Goal: Check status: Check status

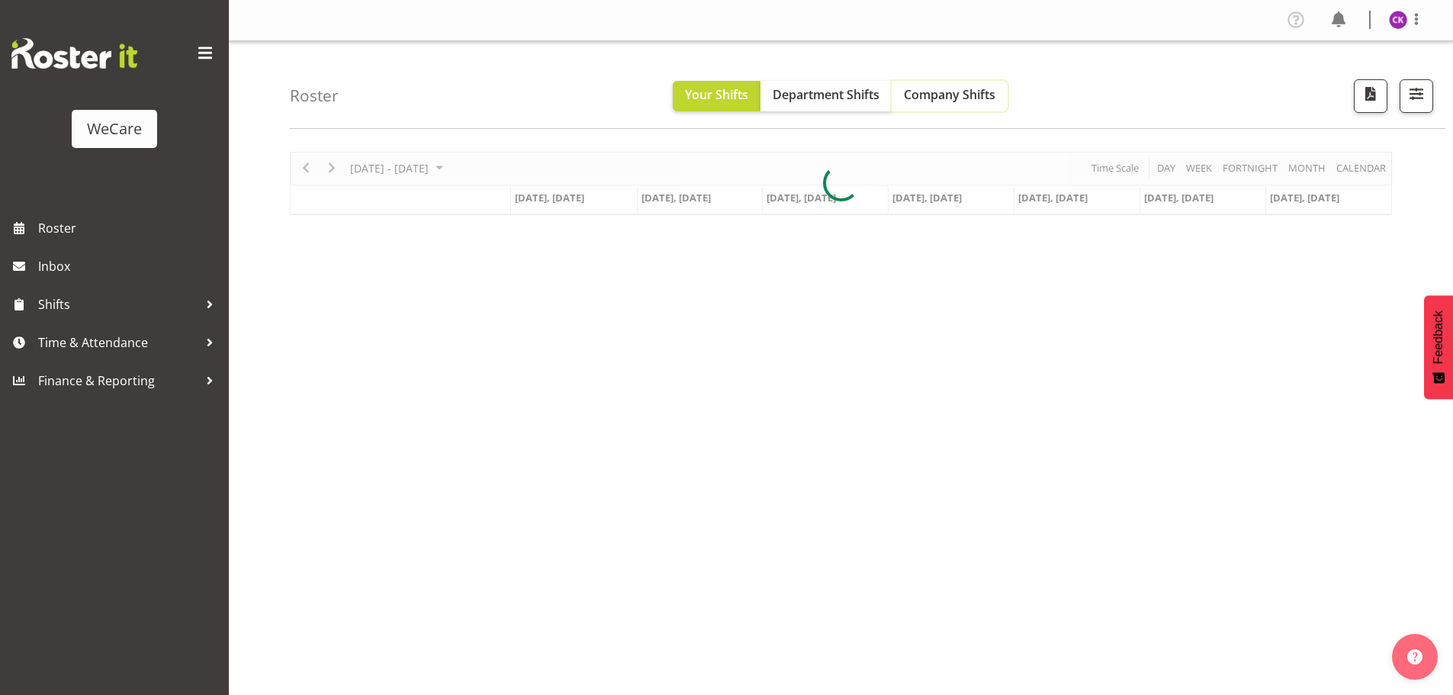
drag, startPoint x: 0, startPoint y: 0, endPoint x: 982, endPoint y: 100, distance: 986.9
click at [983, 98] on span "Company Shifts" at bounding box center [950, 94] width 92 height 17
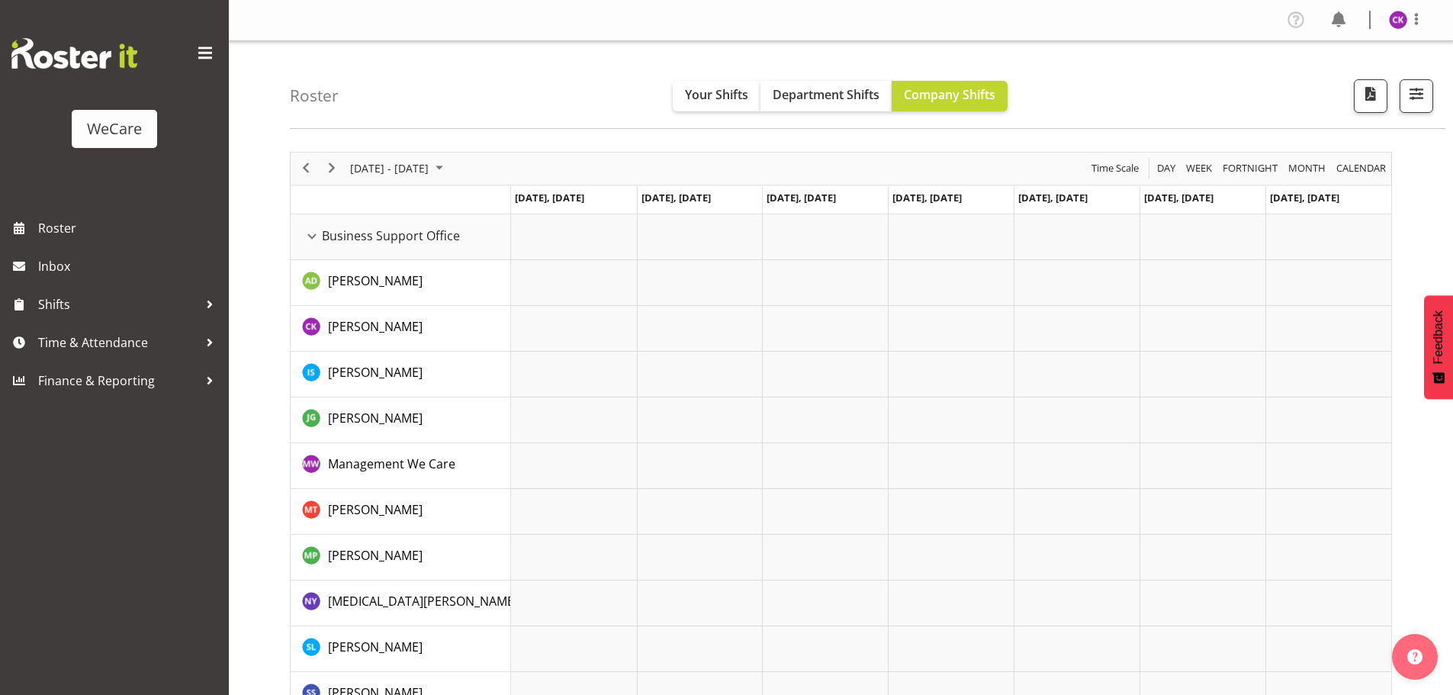
click at [413, 179] on div "[DATE] - [DATE]" at bounding box center [399, 169] width 108 height 32
click at [503, 200] on span "next month" at bounding box center [510, 206] width 27 height 27
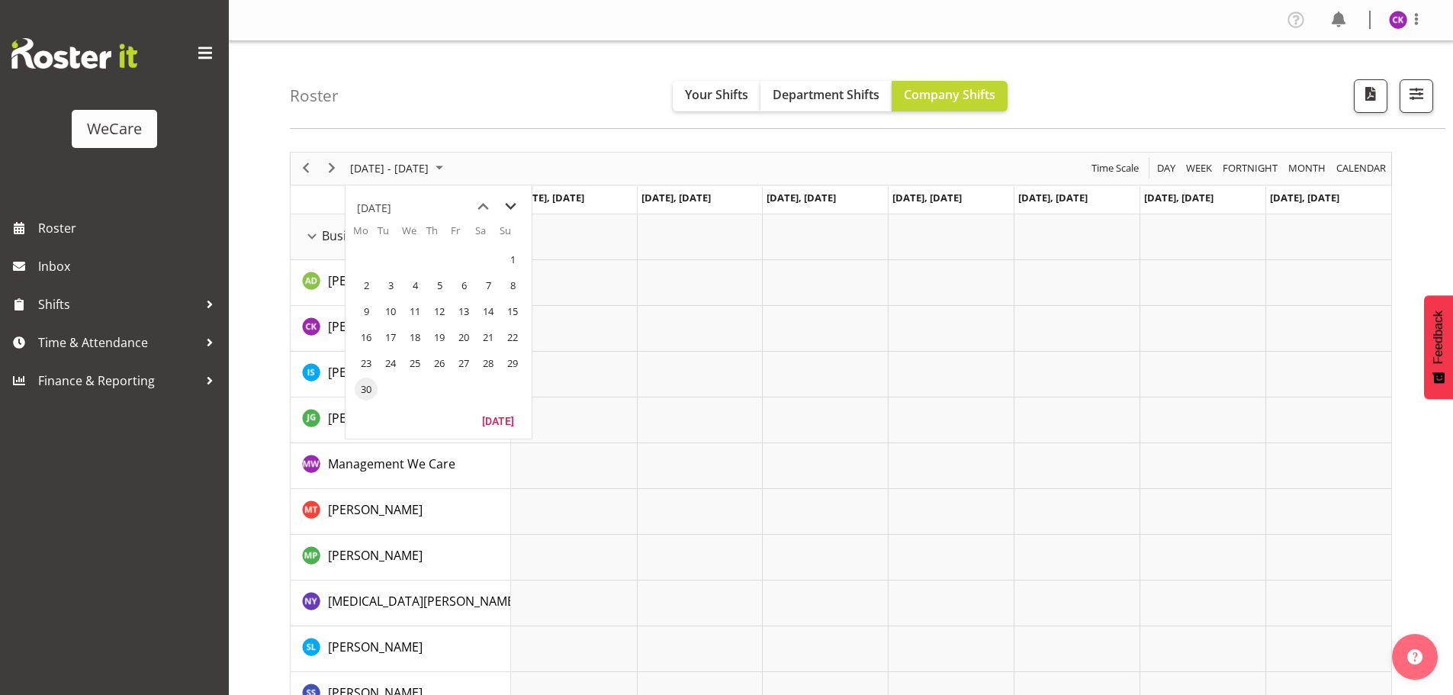
click at [503, 200] on span "next month" at bounding box center [510, 206] width 27 height 27
click at [505, 202] on span "next month" at bounding box center [510, 206] width 27 height 27
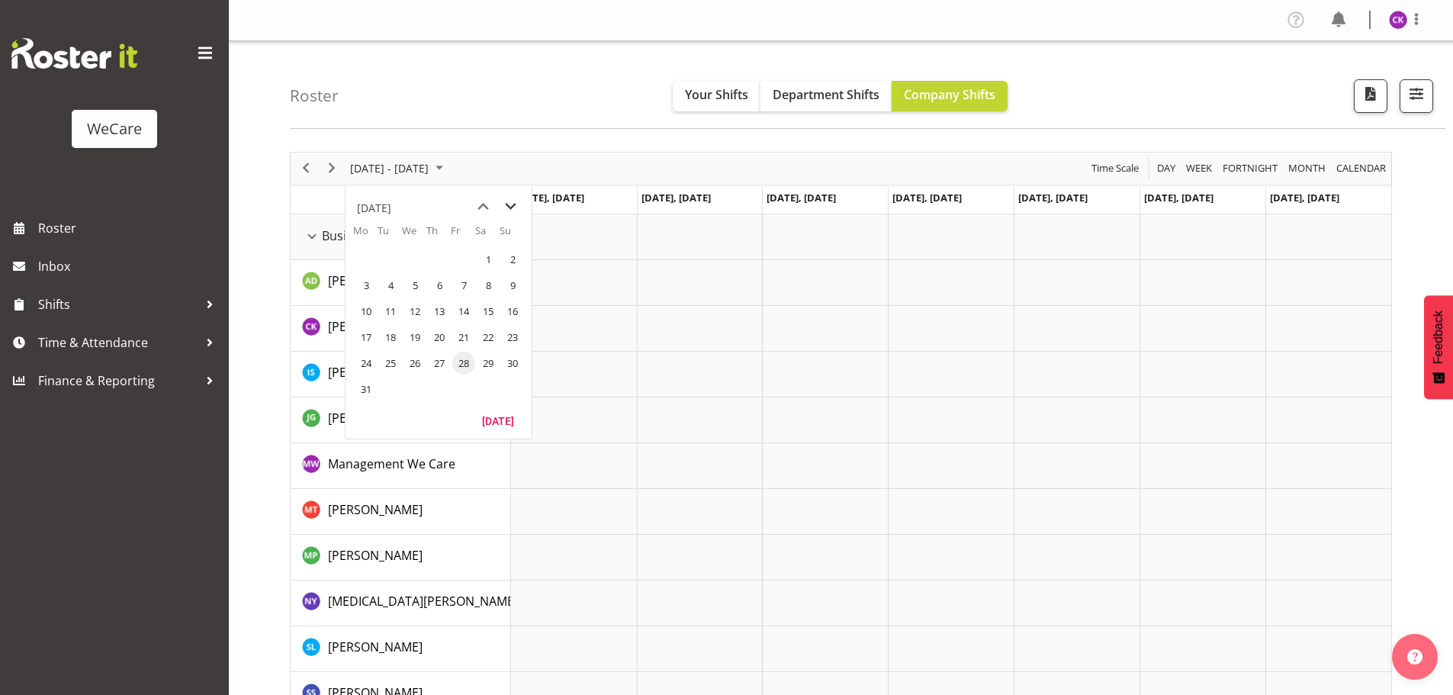
click at [505, 202] on span "next month" at bounding box center [510, 206] width 27 height 27
click at [506, 202] on span "next month" at bounding box center [510, 206] width 27 height 27
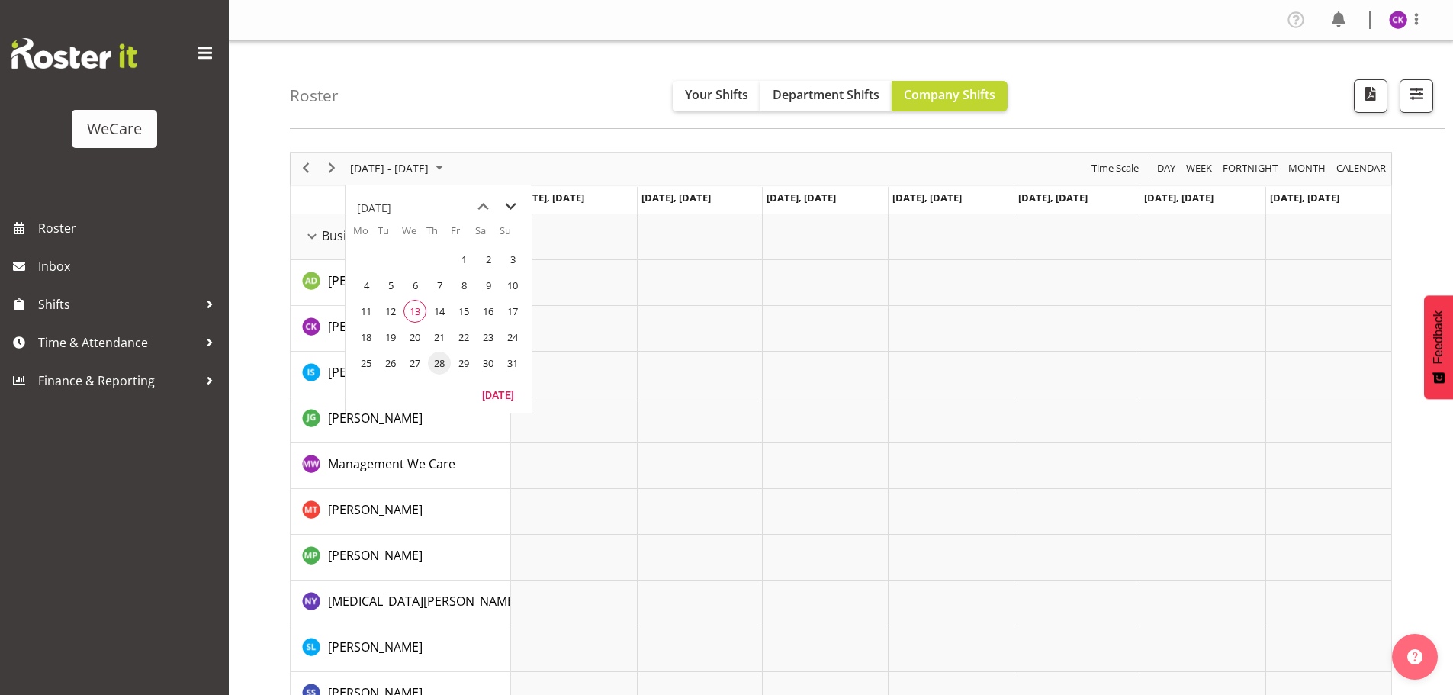
click at [506, 202] on span "next month" at bounding box center [510, 206] width 27 height 27
click at [473, 201] on span "previous month" at bounding box center [483, 206] width 27 height 27
drag, startPoint x: 422, startPoint y: 317, endPoint x: 14, endPoint y: 314, distance: 408.1
click at [420, 316] on span "13" at bounding box center [415, 311] width 23 height 23
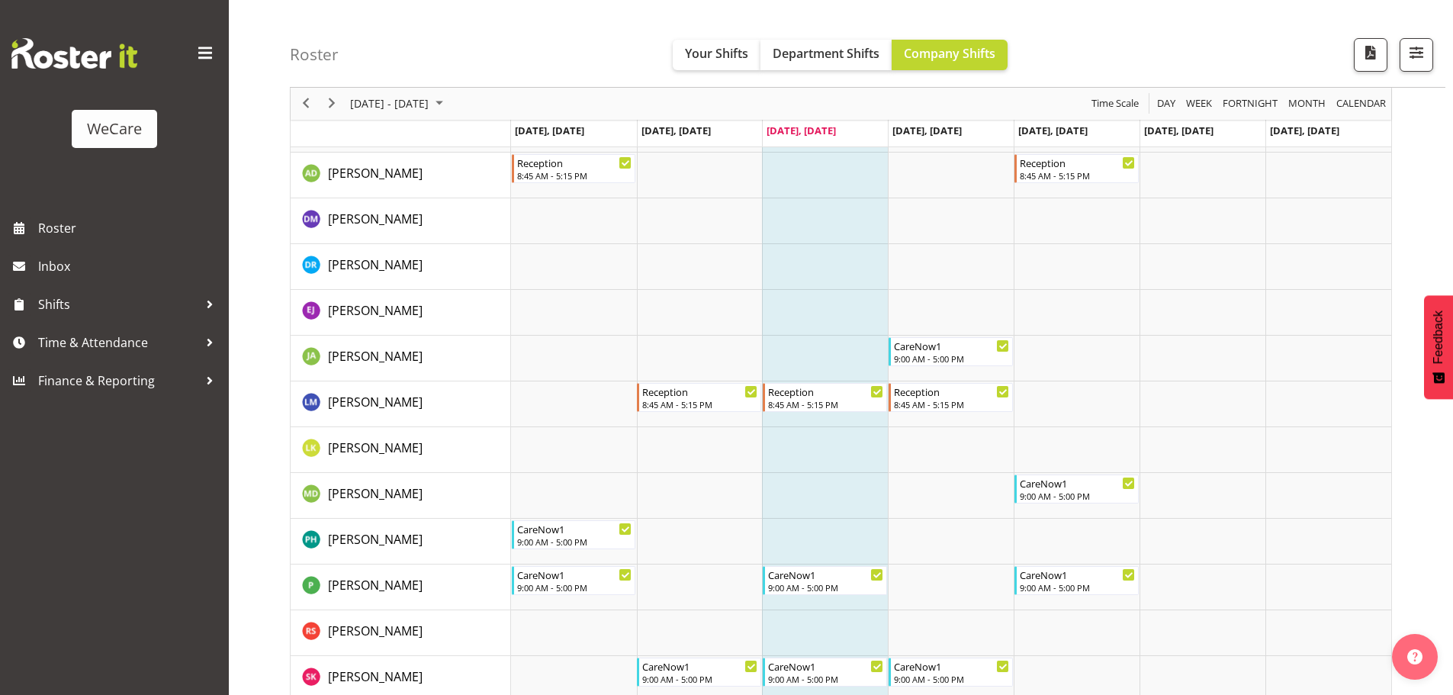
scroll to position [3509, 0]
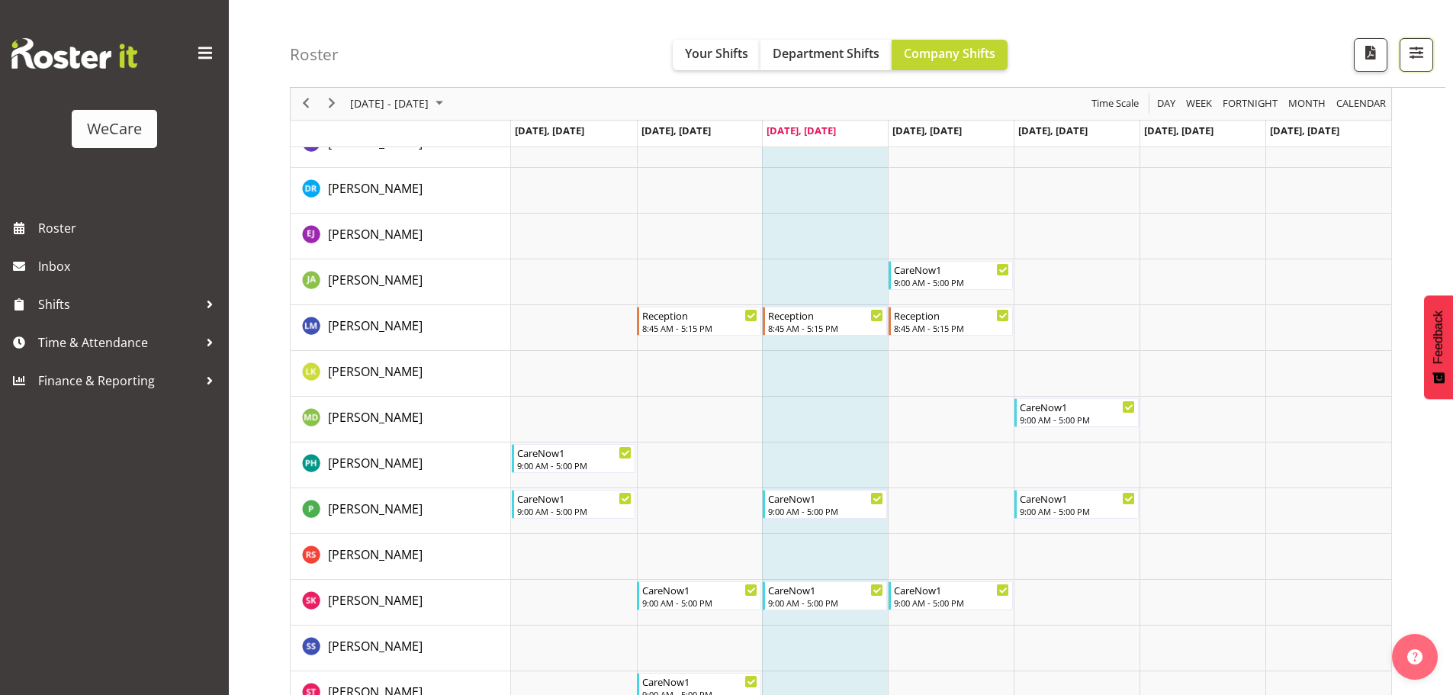
drag, startPoint x: 1417, startPoint y: 53, endPoint x: 1393, endPoint y: 147, distance: 97.5
click at [1418, 53] on span "button" at bounding box center [1417, 53] width 20 height 20
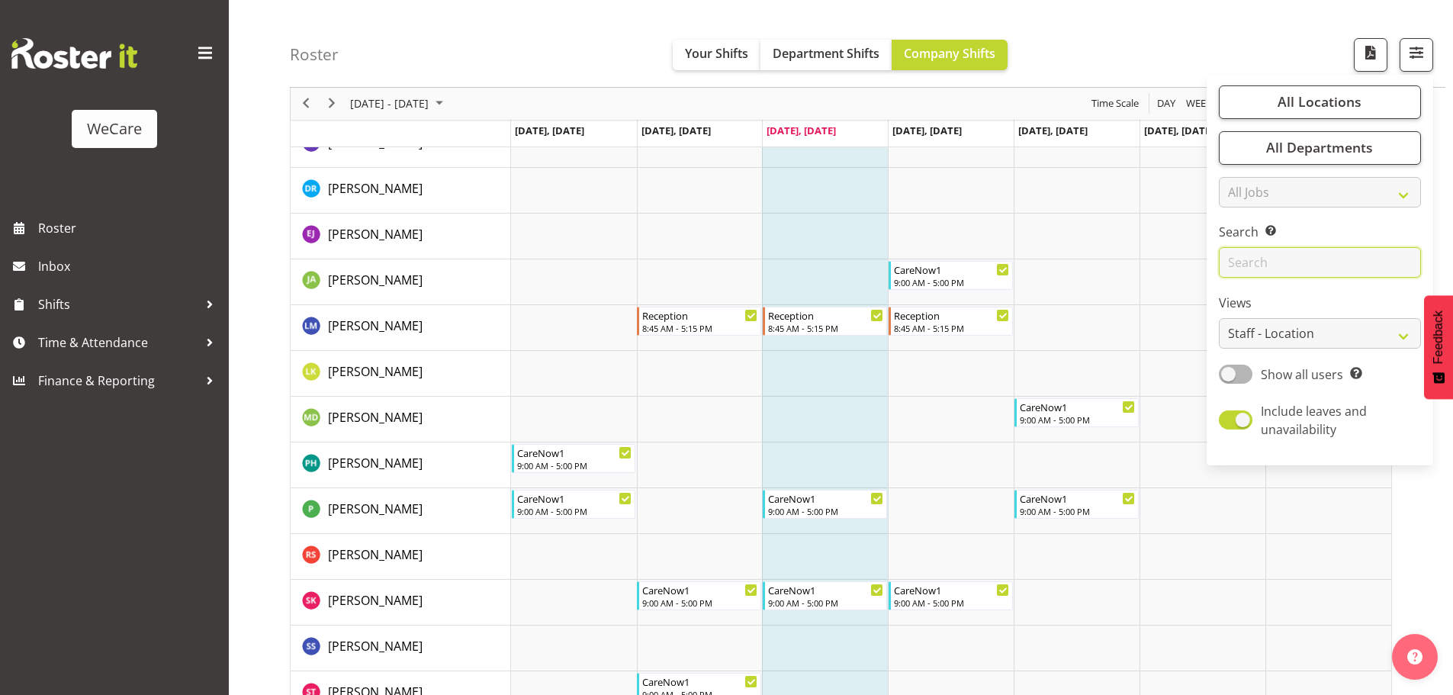
click at [1322, 248] on input "text" at bounding box center [1320, 263] width 202 height 31
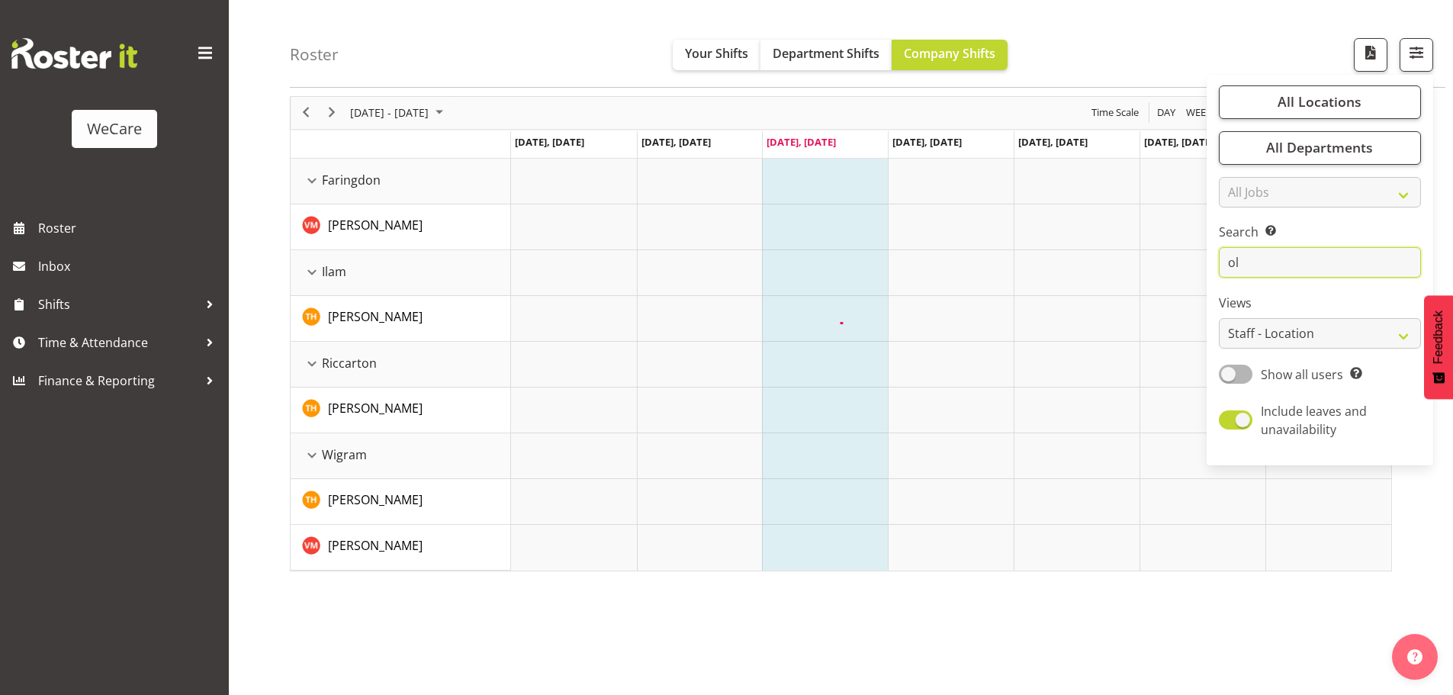
scroll to position [56, 0]
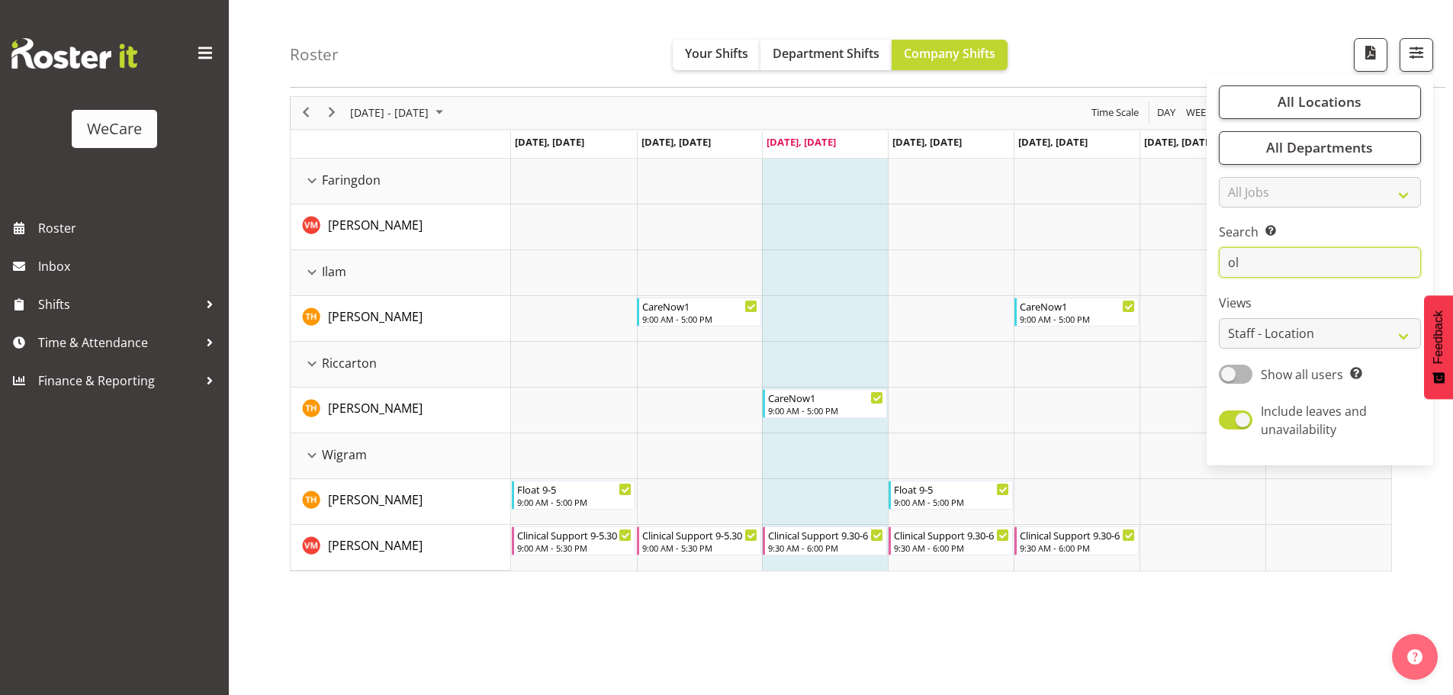
type input "o"
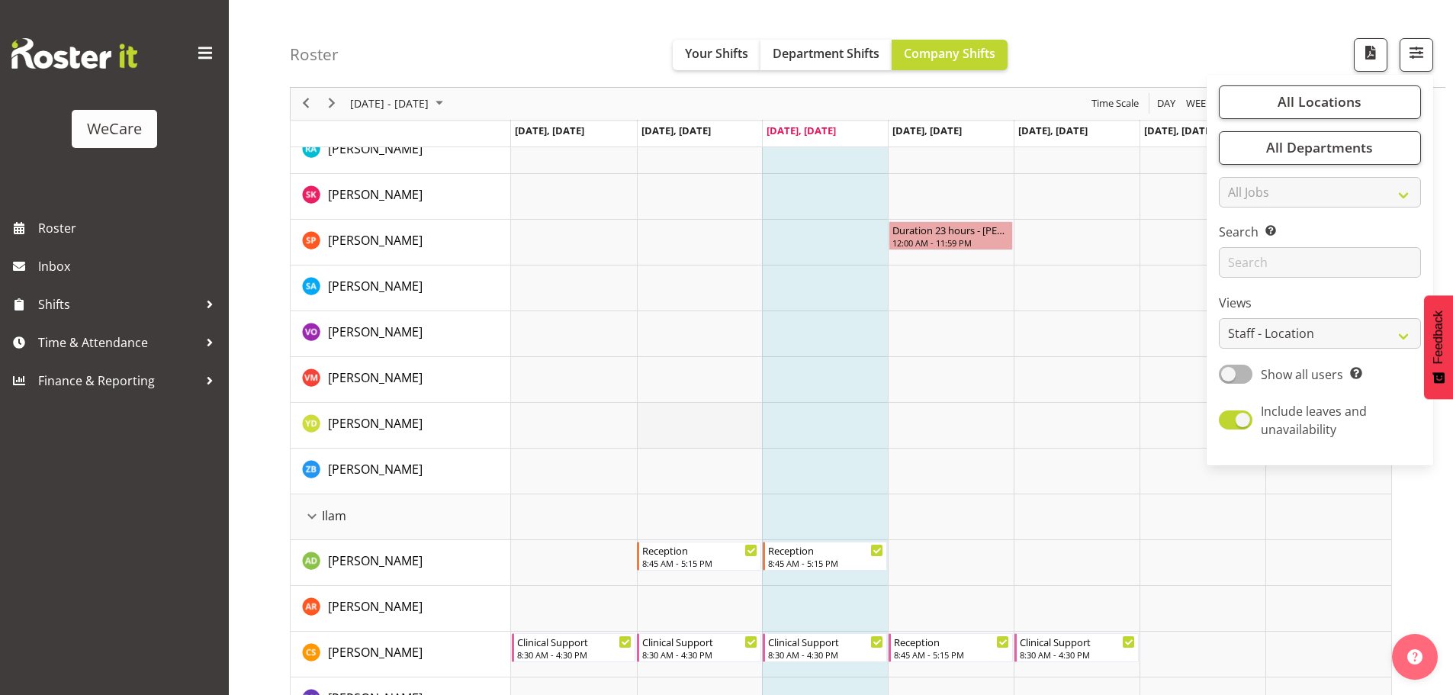
click at [694, 429] on td "Timeline Week of August 13, 2025" at bounding box center [700, 426] width 126 height 46
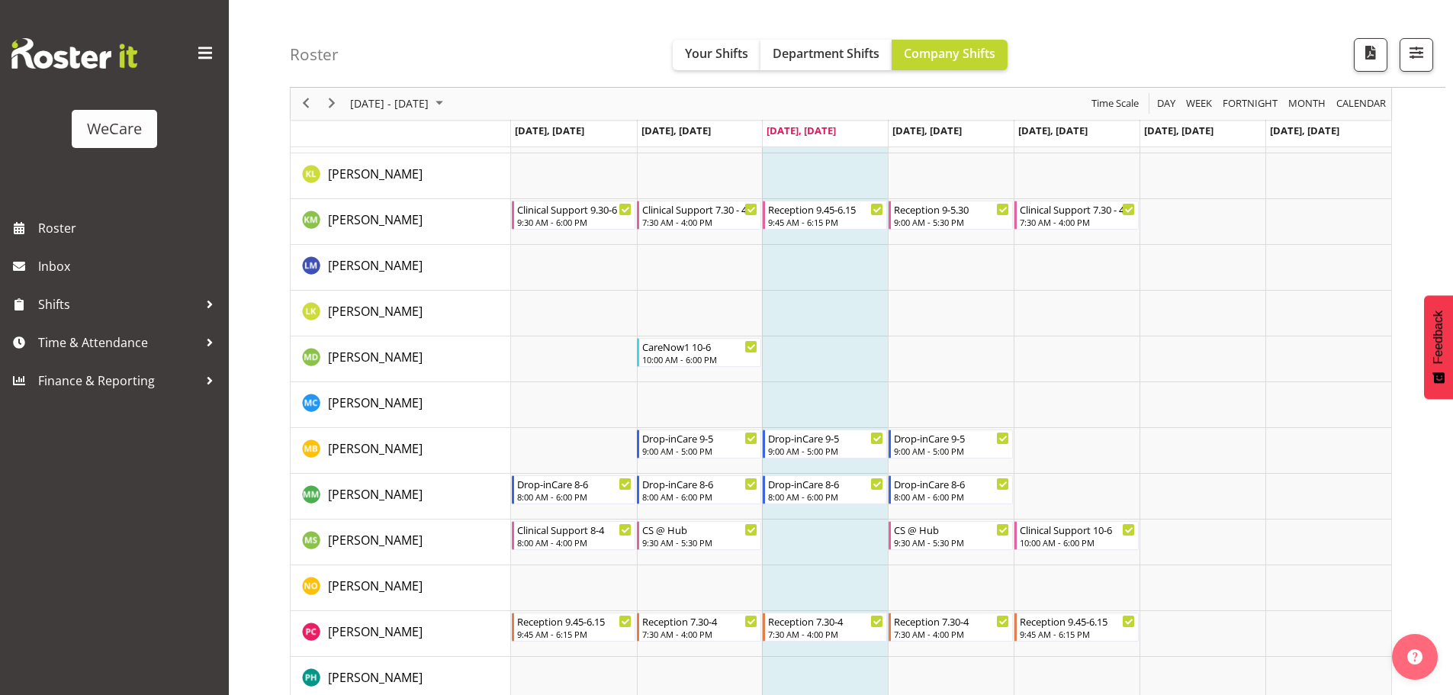
scroll to position [5396, 0]
